Goal: Obtain resource: Obtain resource

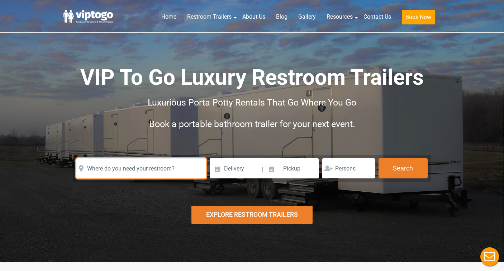
click at [124, 160] on input "text" at bounding box center [141, 168] width 130 height 20
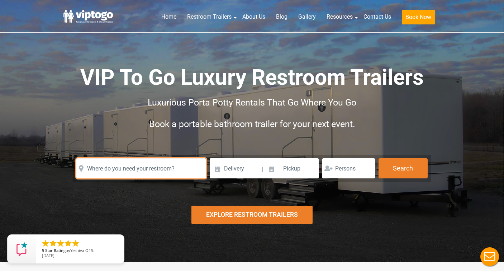
click at [123, 166] on input "text" at bounding box center [141, 168] width 130 height 20
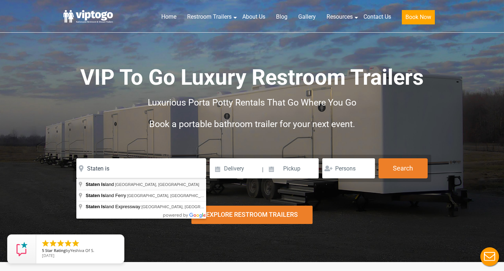
type input "Staten Island, NY, USA"
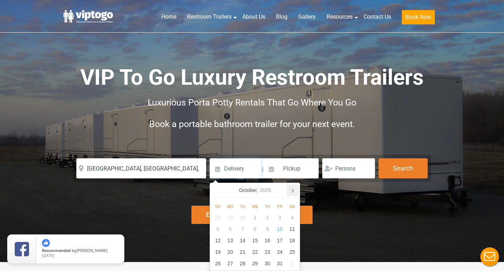
click at [292, 194] on icon at bounding box center [292, 189] width 11 height 11
click at [269, 228] on div "6" at bounding box center [267, 228] width 13 height 11
type input "11/06/2025"
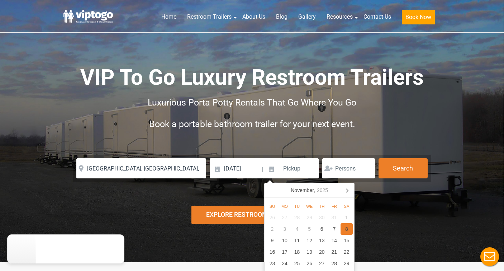
click at [344, 229] on div "8" at bounding box center [347, 228] width 13 height 11
type input "11/08/2025"
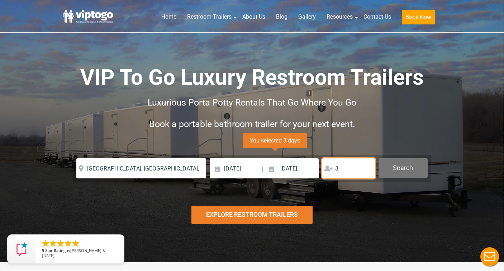
type input "3"
click at [409, 165] on button "Search" at bounding box center [403, 167] width 49 height 19
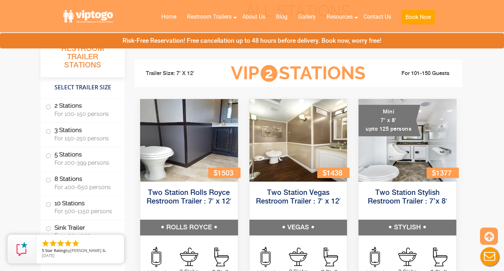
scroll to position [291, 0]
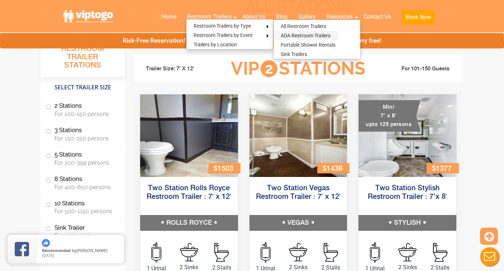
click at [307, 37] on link "ADA Restroom Trailers" at bounding box center [305, 35] width 64 height 9
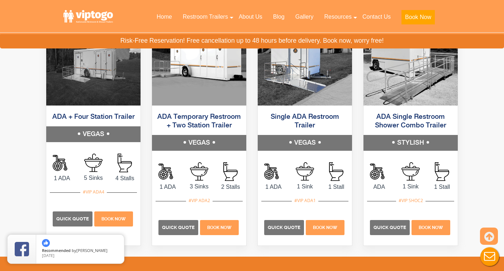
scroll to position [430, 0]
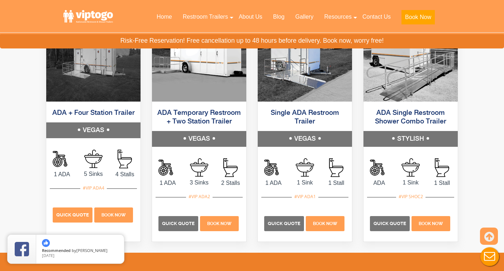
click at [79, 219] on p "Quick Quote" at bounding box center [73, 214] width 40 height 15
click at [203, 76] on img at bounding box center [199, 60] width 94 height 82
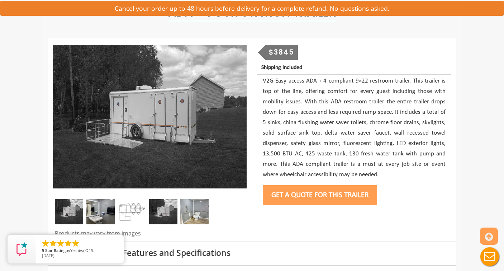
scroll to position [51, 0]
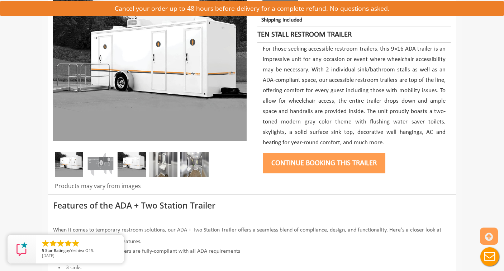
scroll to position [108, 0]
click at [163, 162] on img at bounding box center [163, 164] width 28 height 25
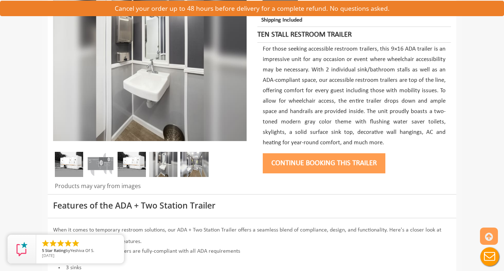
click at [197, 158] on img at bounding box center [194, 164] width 28 height 25
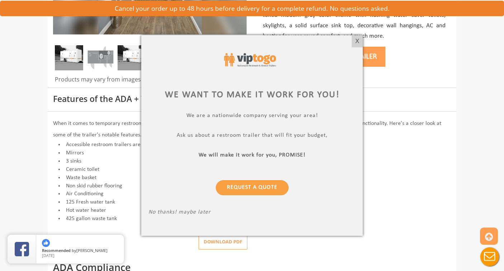
scroll to position [224, 0]
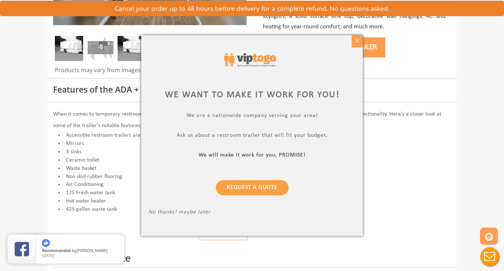
click at [357, 42] on div "X" at bounding box center [357, 41] width 11 height 12
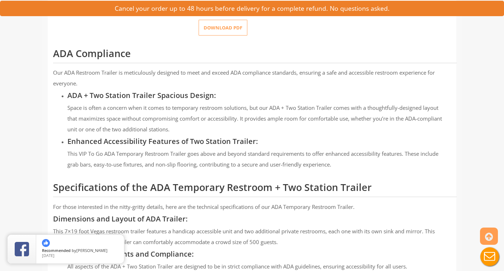
scroll to position [429, 0]
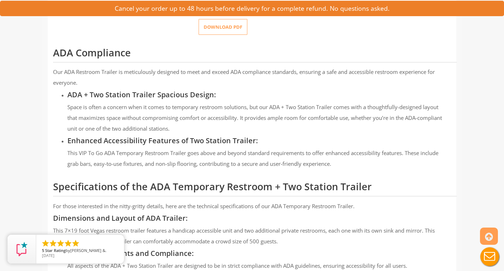
click at [226, 24] on button "Download pdf" at bounding box center [223, 27] width 49 height 16
